Goal: Task Accomplishment & Management: Manage account settings

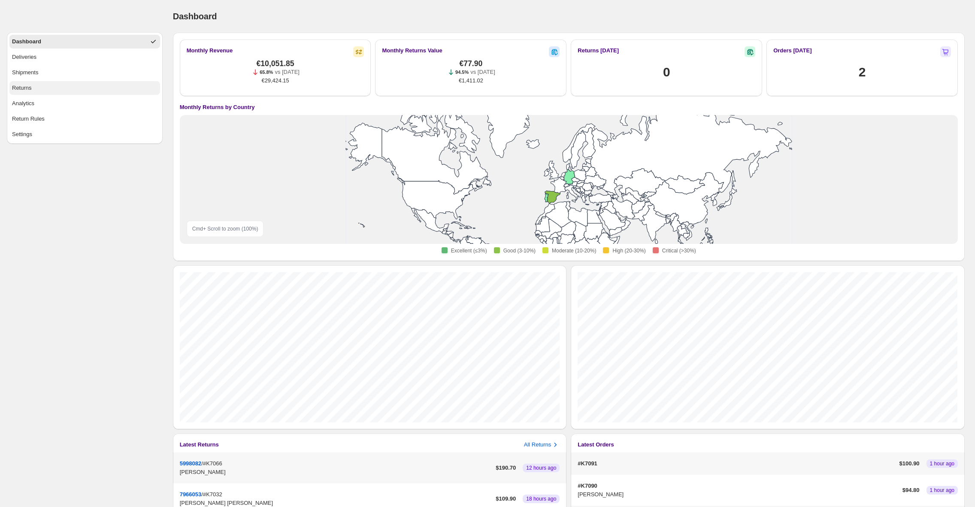
click at [31, 85] on div "Returns" at bounding box center [22, 88] width 20 height 9
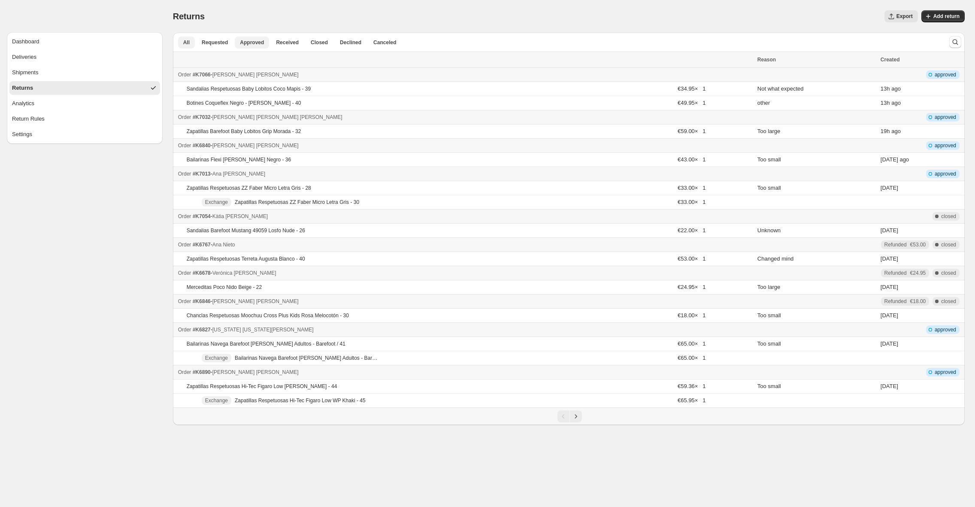
click at [256, 39] on span "Approved" at bounding box center [252, 42] width 24 height 7
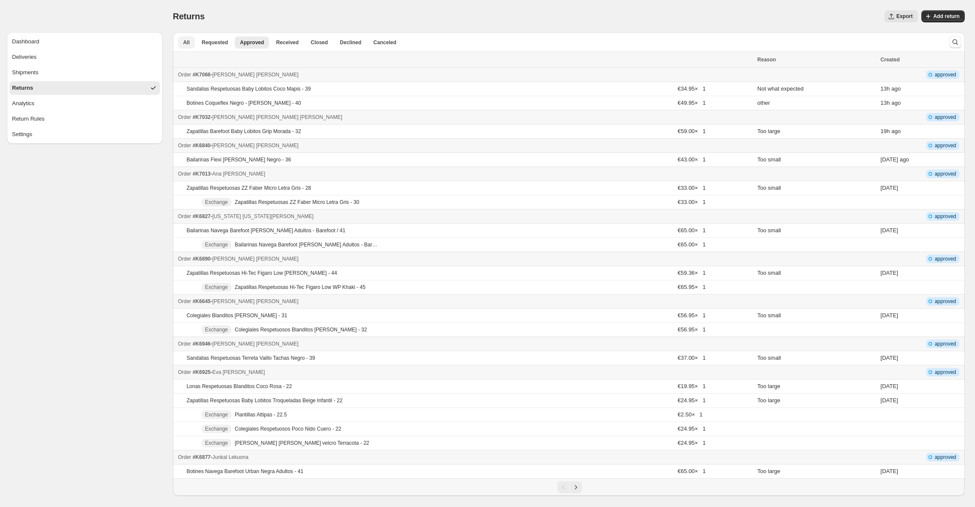
click at [190, 47] on button "All" at bounding box center [186, 42] width 17 height 12
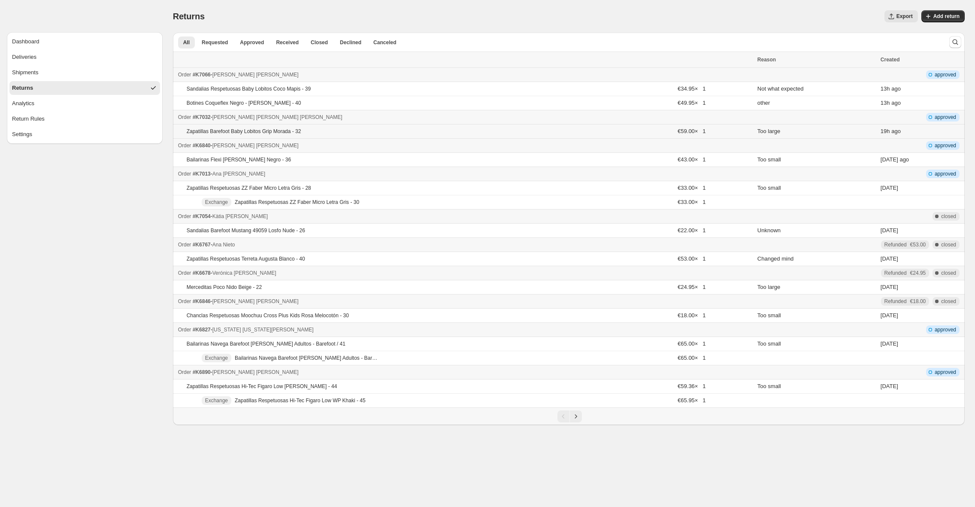
click at [180, 133] on td "Zapatillas Barefoot Baby Lobitos Grip Morada - 32" at bounding box center [424, 131] width 502 height 14
click at [953, 42] on icon "Search and filter results" at bounding box center [955, 42] width 9 height 9
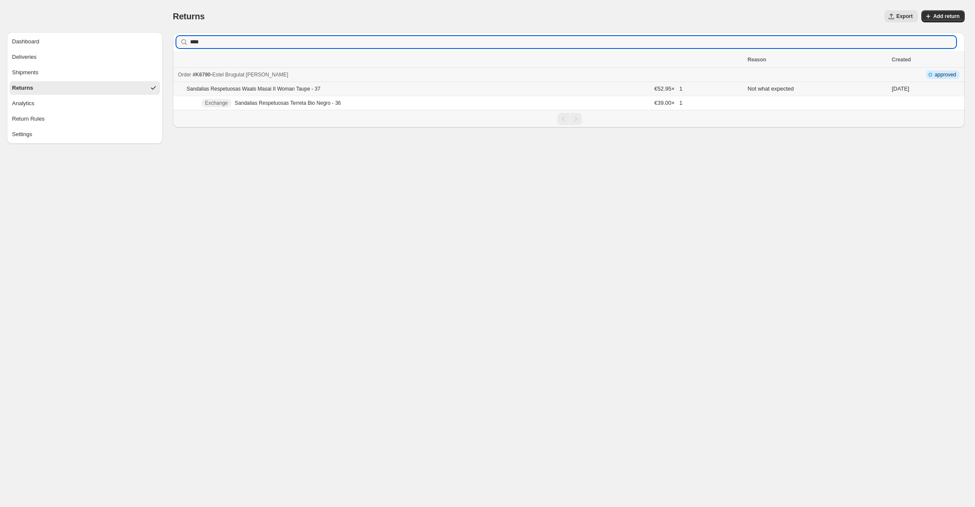
type input "****"
click at [427, 85] on td "Sandalias Respetuosas Waals Masai II Woman Taupe - 37" at bounding box center [412, 89] width 479 height 14
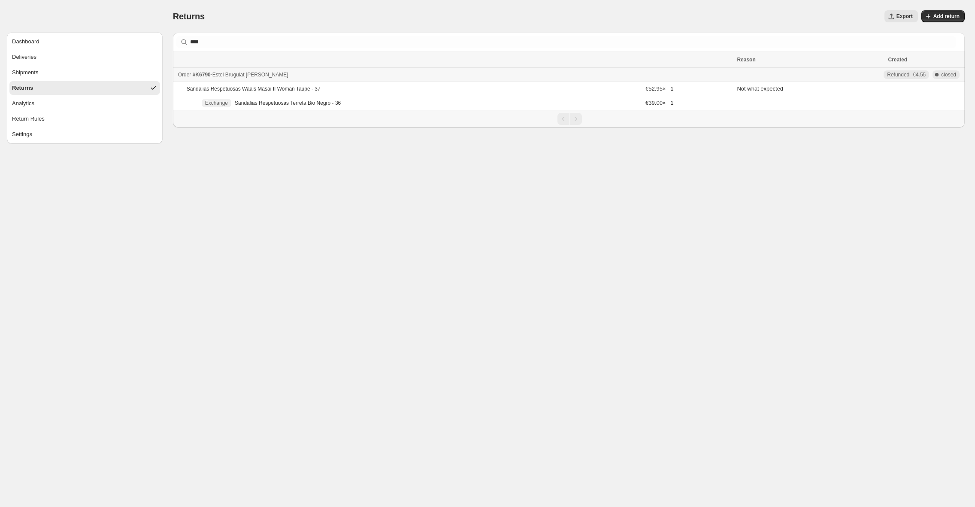
click at [45, 85] on button "Returns" at bounding box center [84, 88] width 151 height 14
click at [27, 91] on div "Returns" at bounding box center [22, 88] width 21 height 9
click at [31, 72] on div "Shipments" at bounding box center [25, 72] width 26 height 9
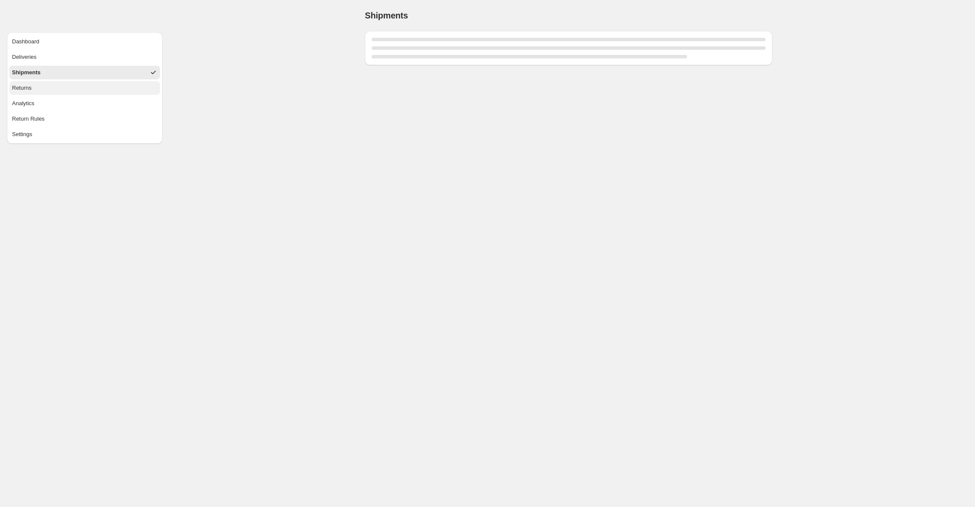
click at [38, 88] on button "Returns" at bounding box center [84, 88] width 151 height 14
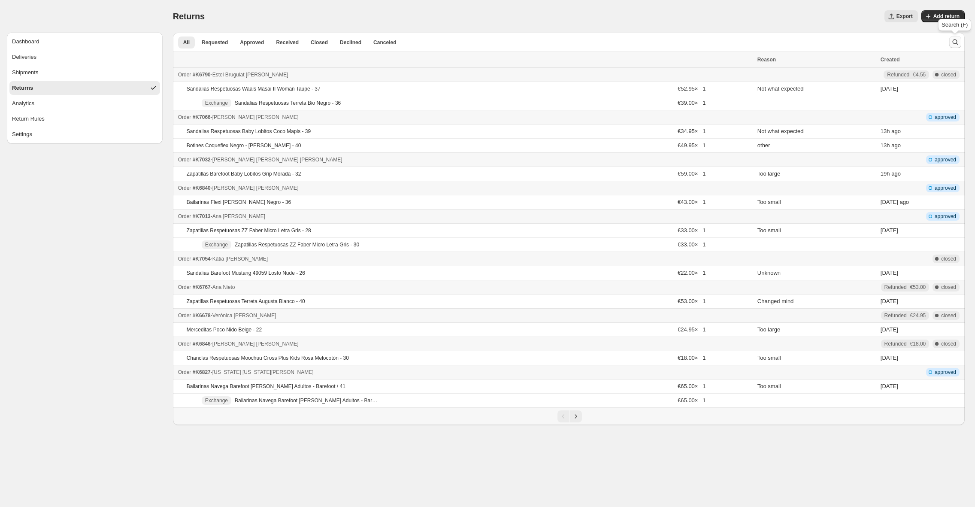
click at [953, 44] on icon "Search and filter results" at bounding box center [955, 42] width 9 height 9
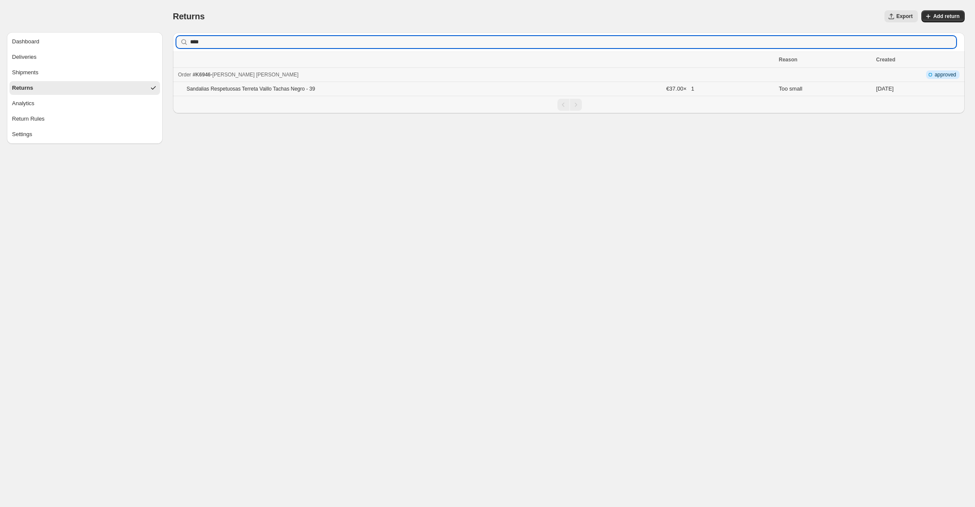
click at [274, 89] on p "Sandalias Respetuosas Terreta Vaillo Tachas Negro - 39" at bounding box center [251, 88] width 129 height 7
click at [234, 42] on input "****" at bounding box center [565, 42] width 750 height 12
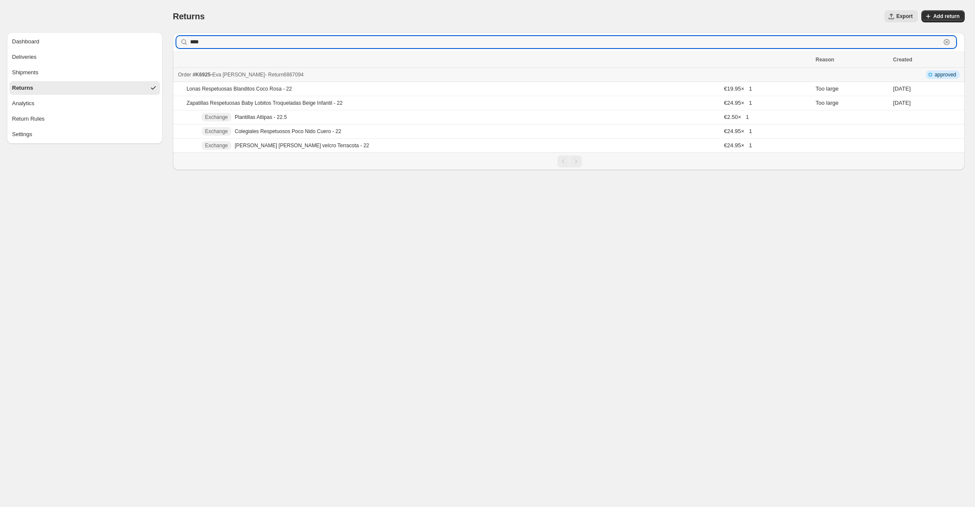
type input "****"
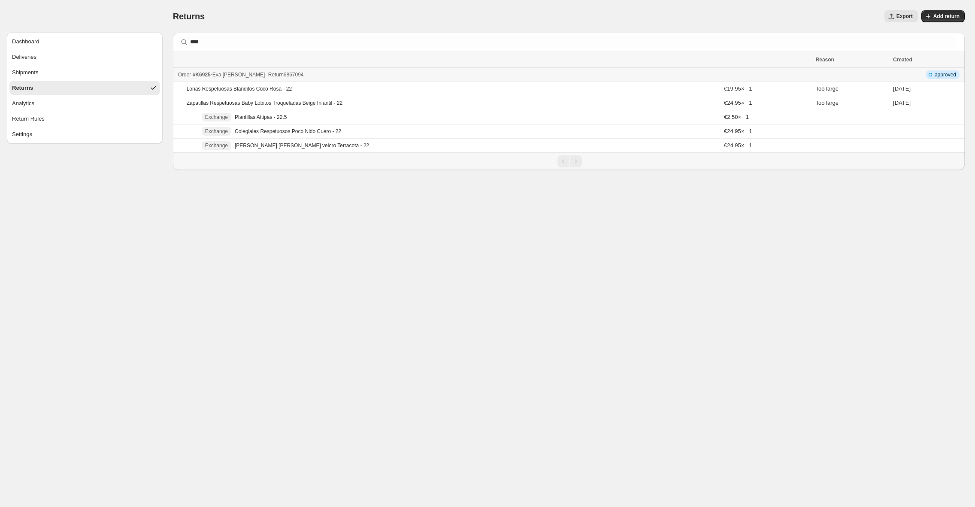
click at [240, 74] on span "[PERSON_NAME] [PERSON_NAME]" at bounding box center [238, 75] width 53 height 6
